Goal: Information Seeking & Learning: Learn about a topic

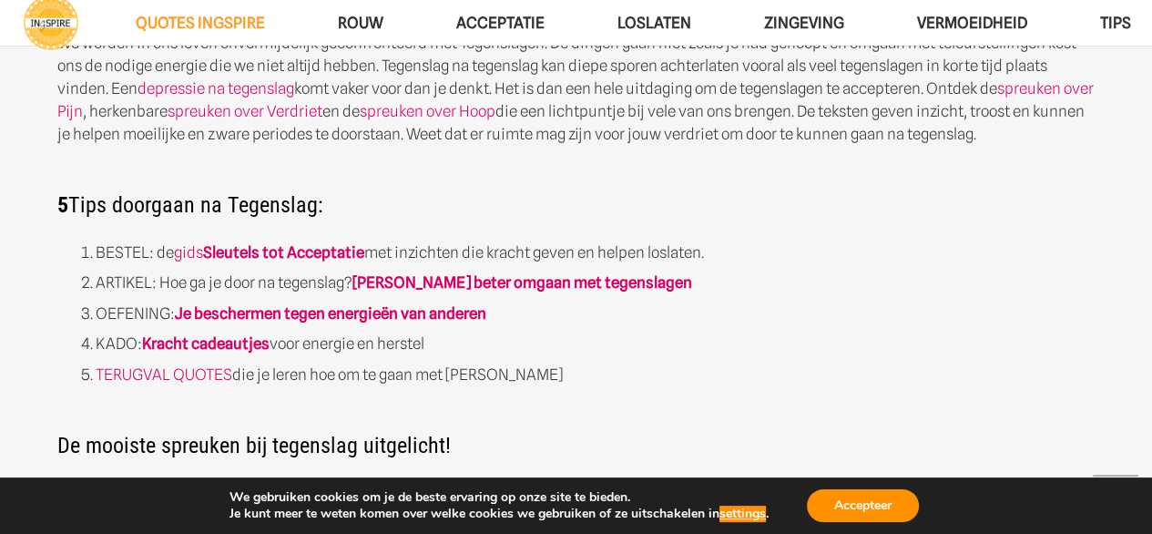
scroll to position [729, 0]
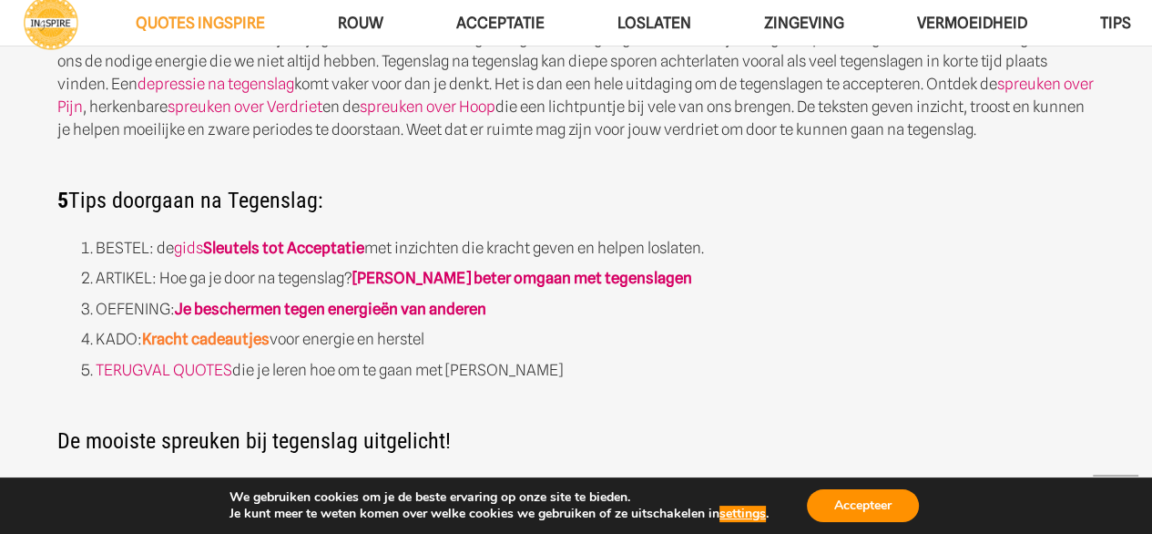
click at [239, 341] on strong "Kracht cadeautjes" at bounding box center [206, 339] width 128 height 18
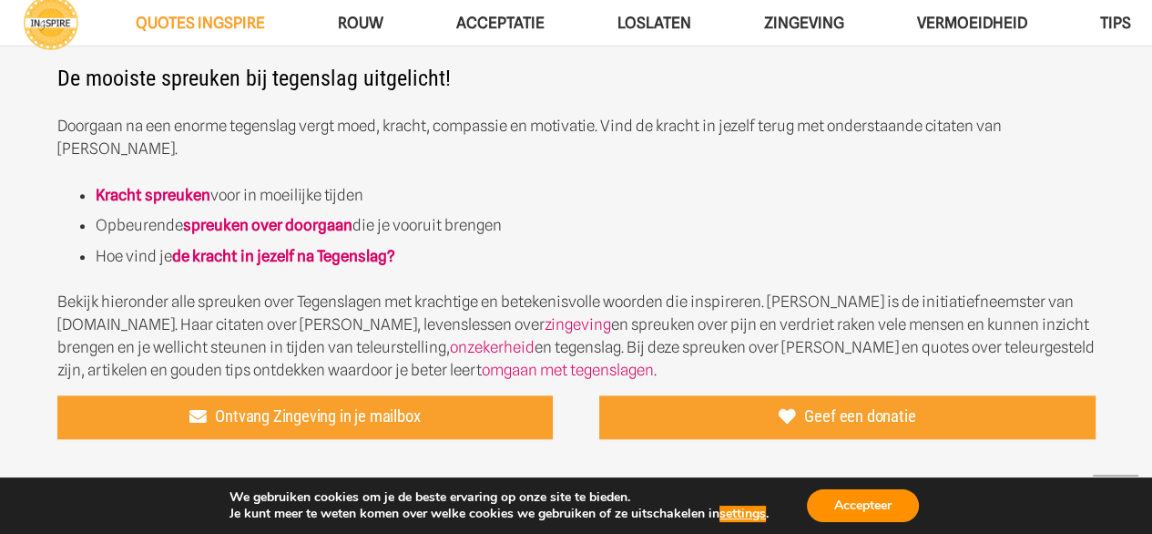
scroll to position [1093, 0]
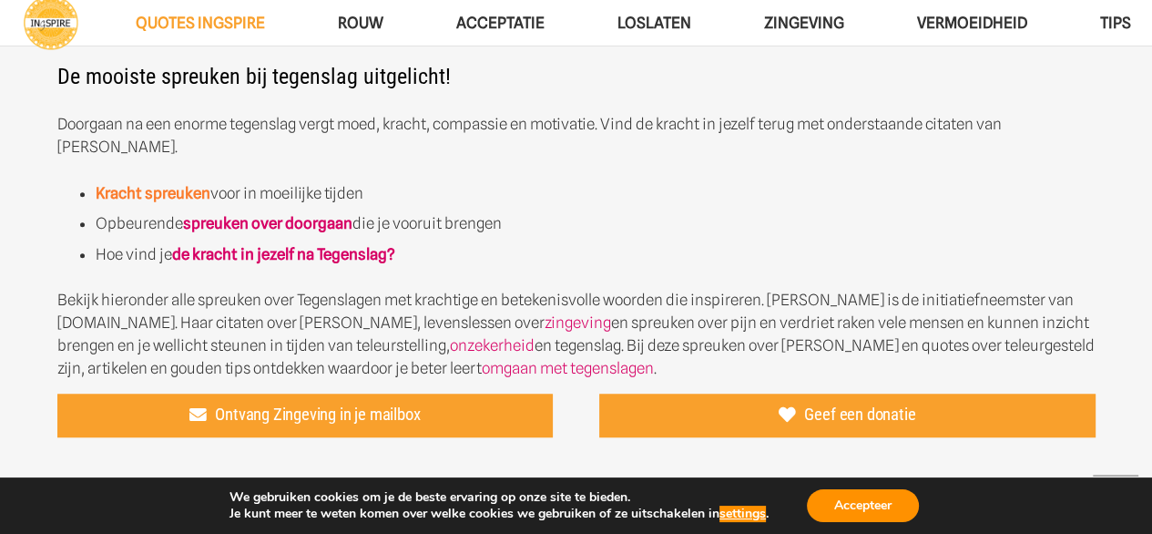
click at [175, 184] on strong "Kracht spreuken" at bounding box center [153, 193] width 115 height 18
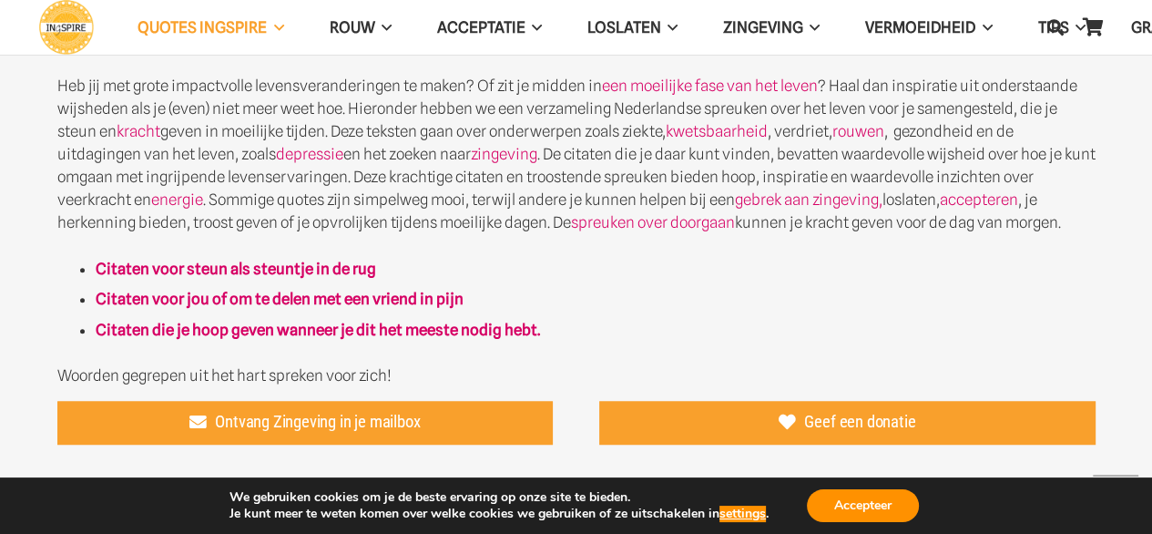
scroll to position [911, 0]
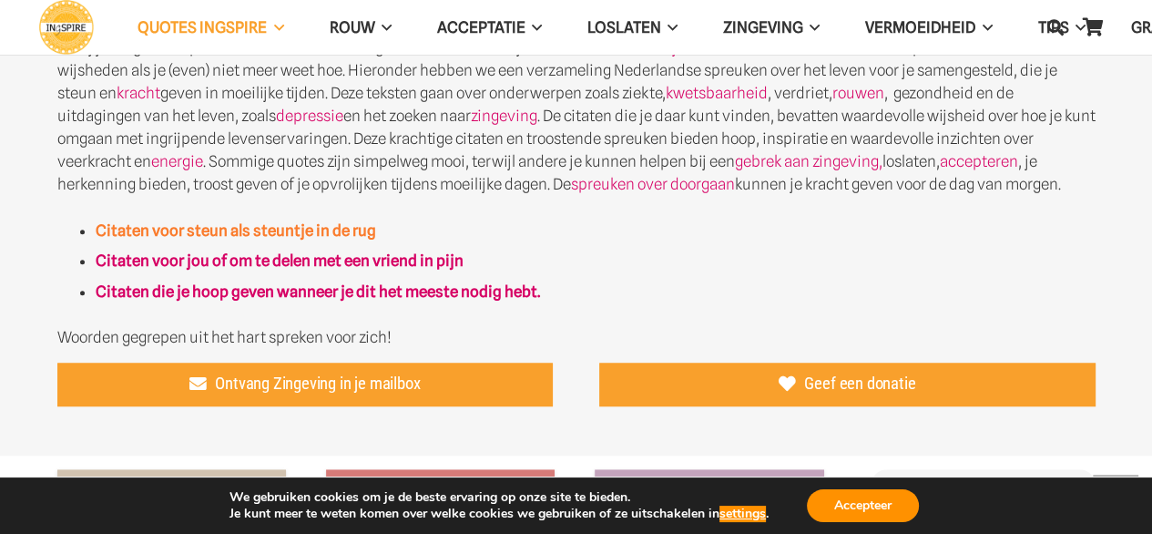
click at [197, 233] on strong "Citaten voor steun als steuntje in de rug" at bounding box center [236, 230] width 281 height 18
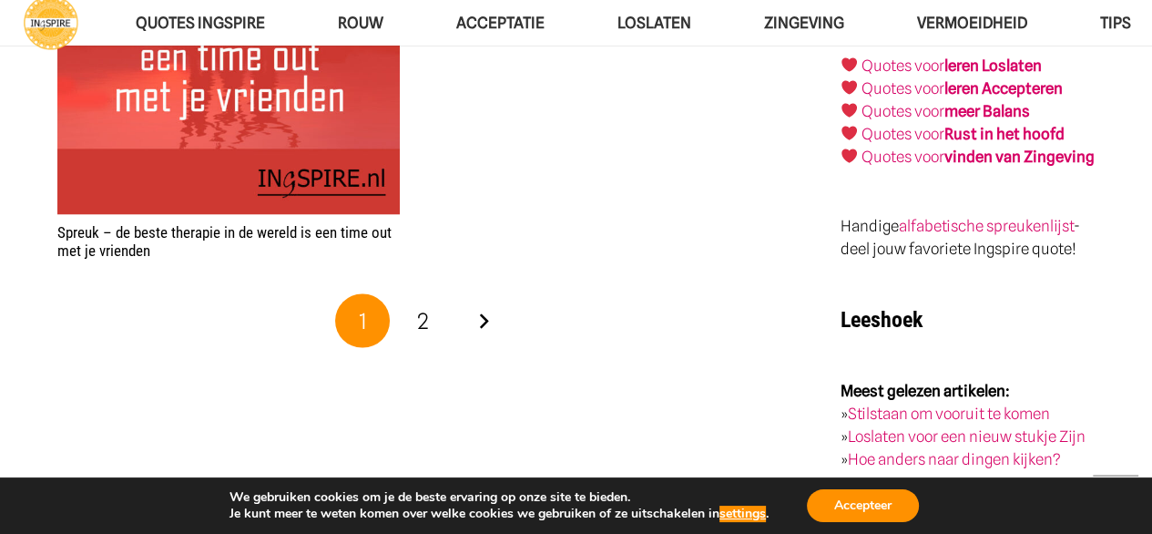
scroll to position [2915, 0]
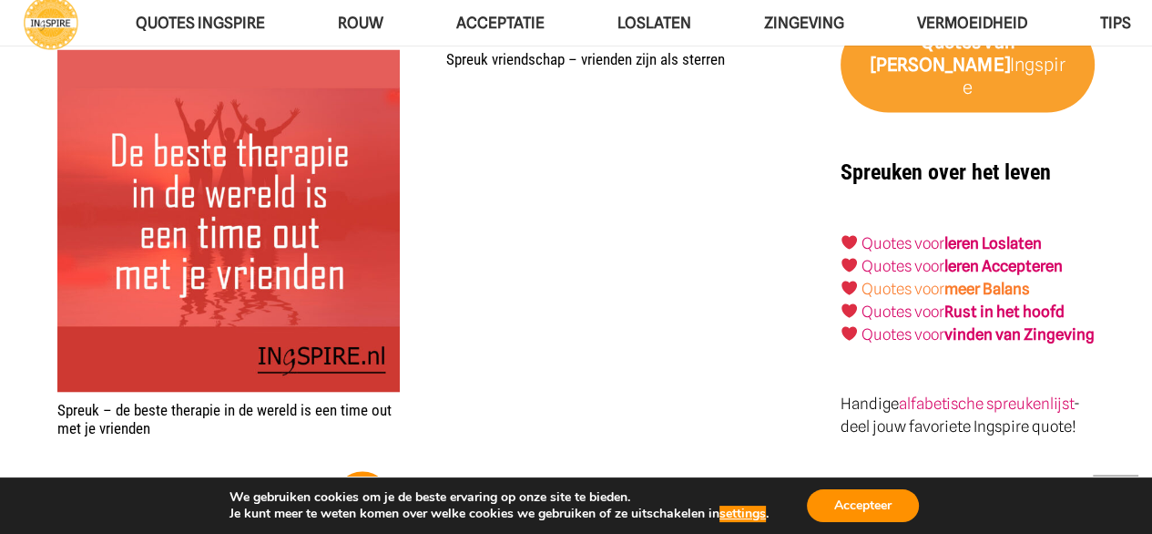
click at [897, 280] on link "Quotes voor meer Balans" at bounding box center [946, 289] width 168 height 18
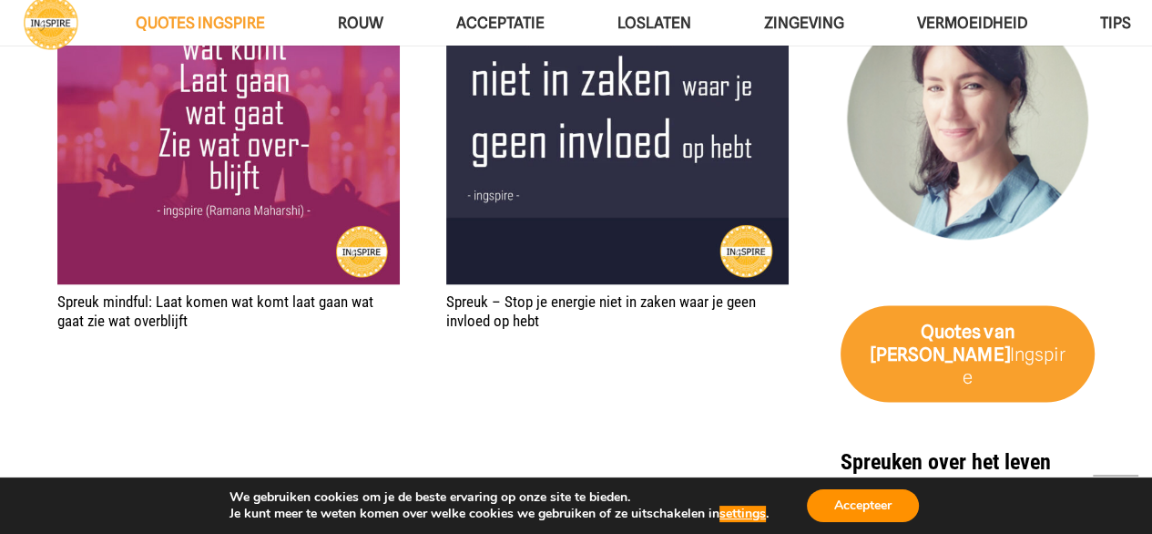
scroll to position [2915, 0]
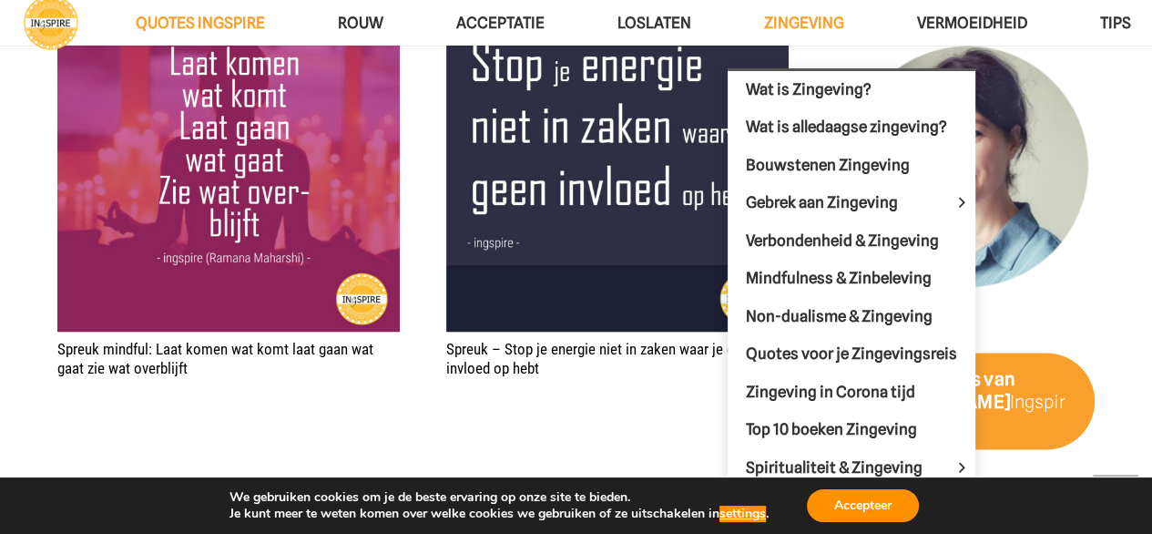
click at [791, 25] on span "Zingeving" at bounding box center [804, 23] width 80 height 18
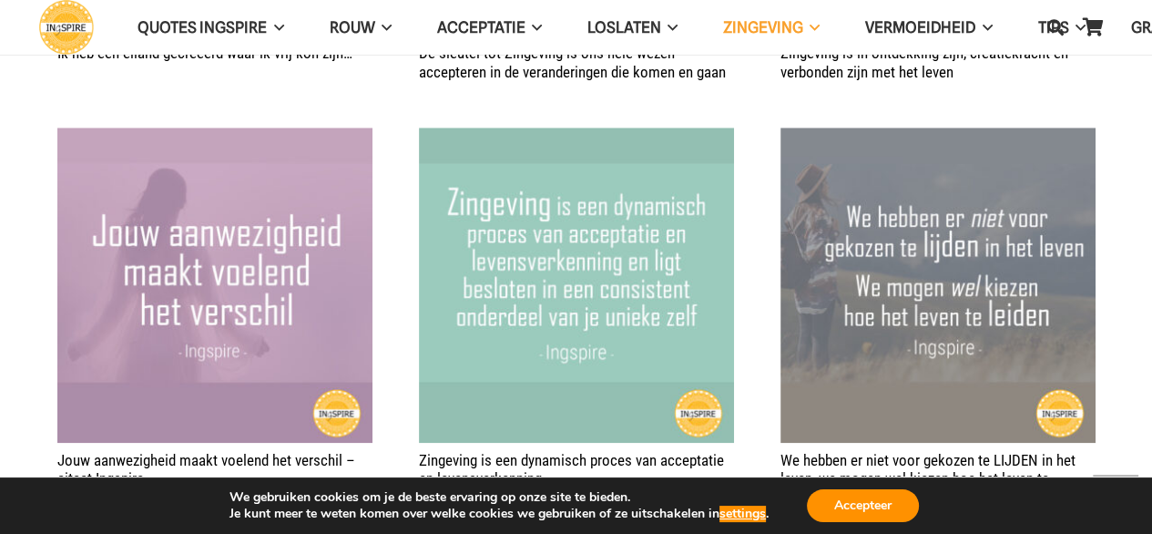
scroll to position [1639, 0]
